Goal: Check status: Check status

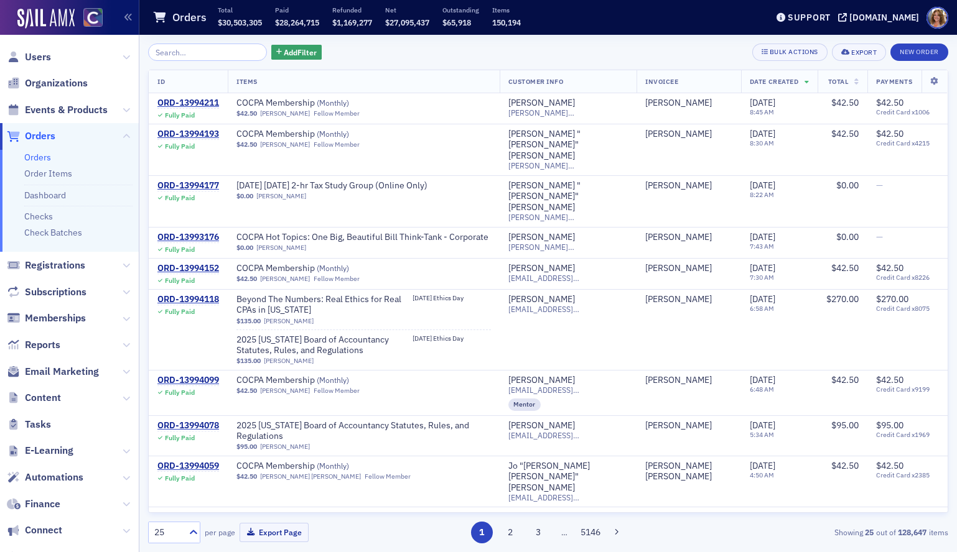
click at [190, 57] on input "search" at bounding box center [207, 52] width 119 height 17
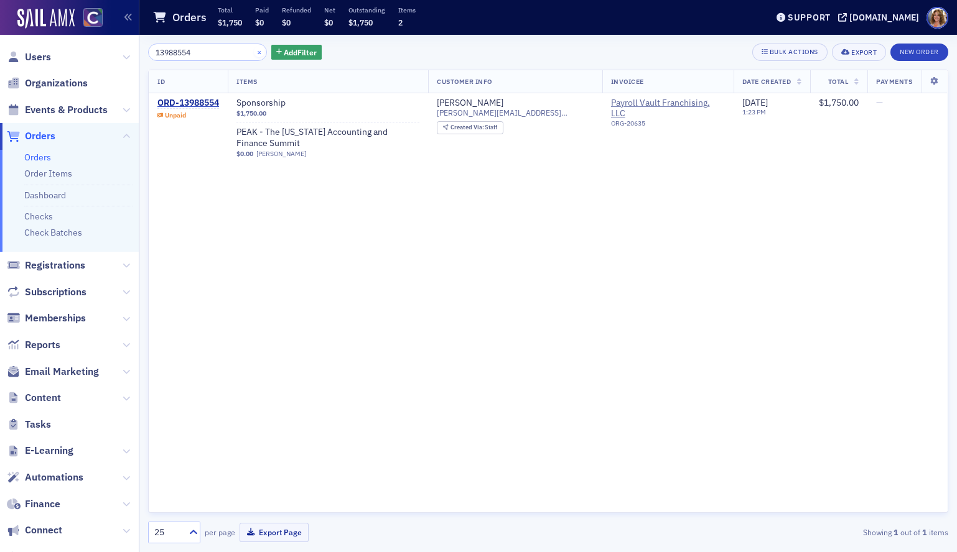
type input "13988554"
click at [254, 52] on button "×" at bounding box center [259, 51] width 11 height 11
